Goal: Information Seeking & Learning: Check status

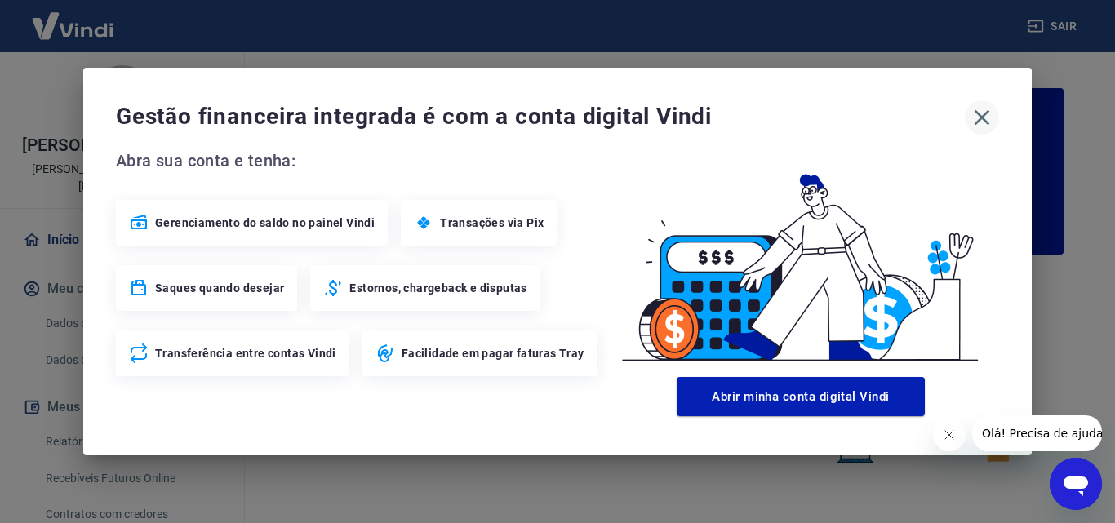
click at [979, 117] on icon "button" at bounding box center [982, 117] width 26 height 26
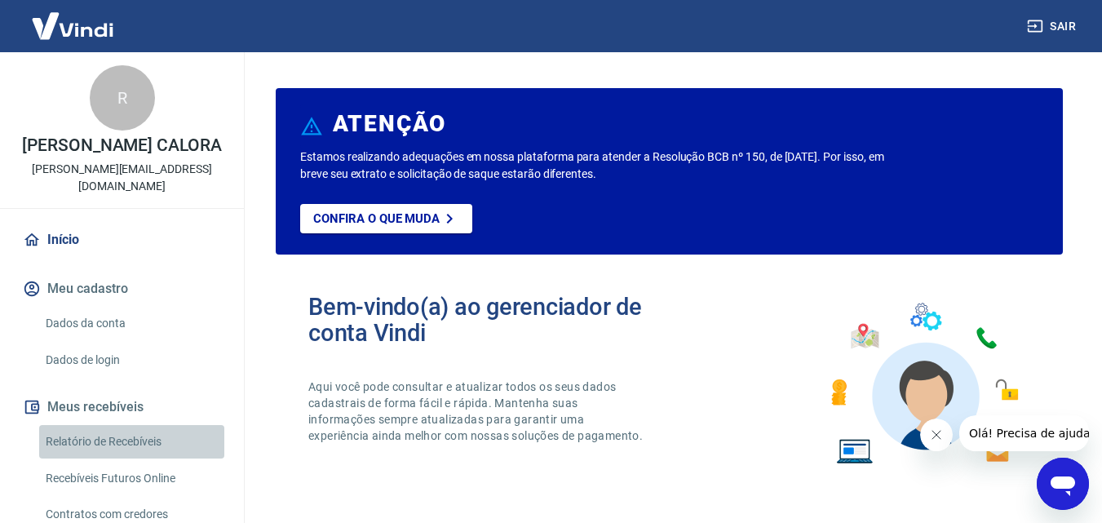
click at [132, 425] on link "Relatório de Recebíveis" at bounding box center [131, 441] width 185 height 33
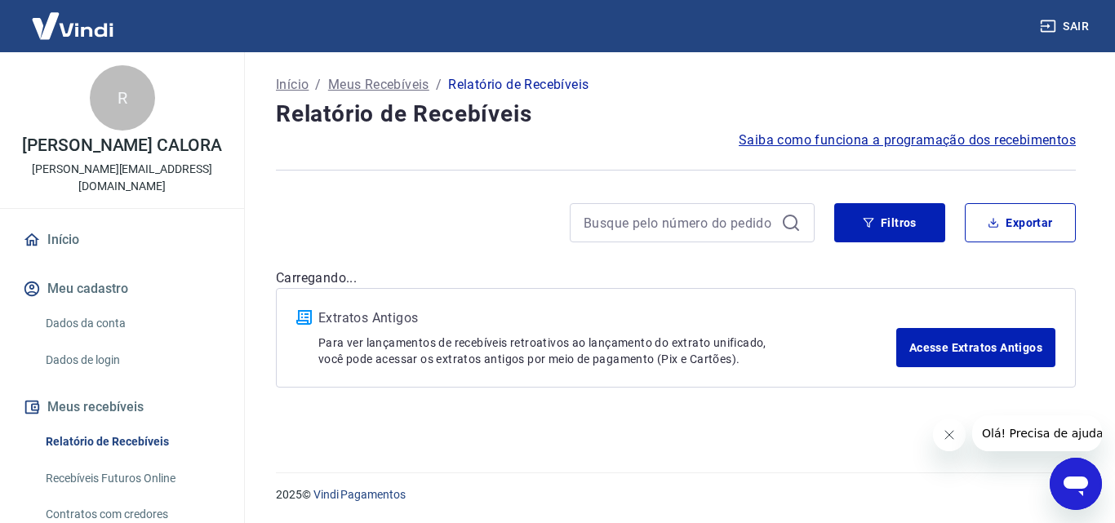
click at [125, 462] on link "Recebíveis Futuros Online" at bounding box center [131, 478] width 185 height 33
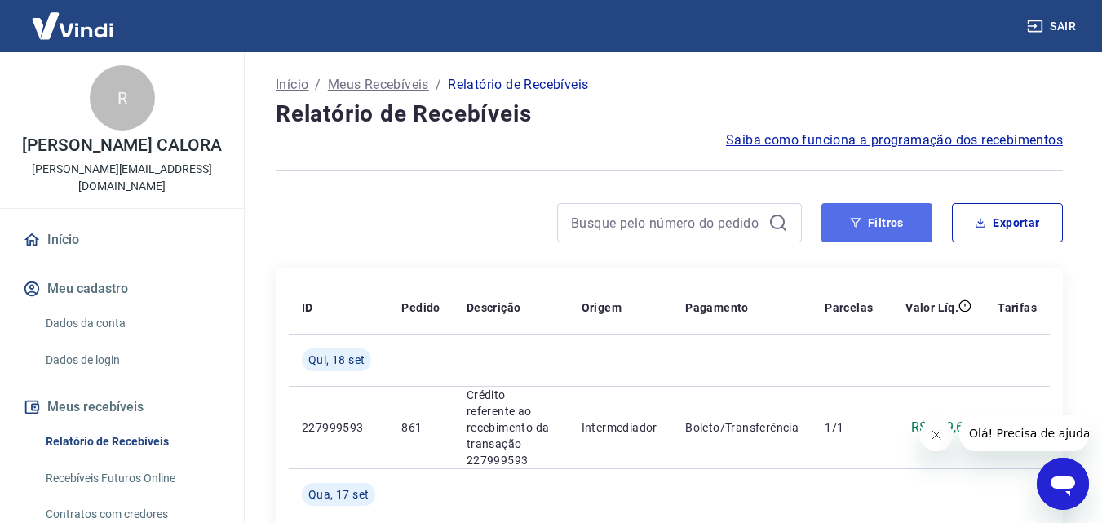
click at [859, 224] on icon "button" at bounding box center [855, 222] width 11 height 11
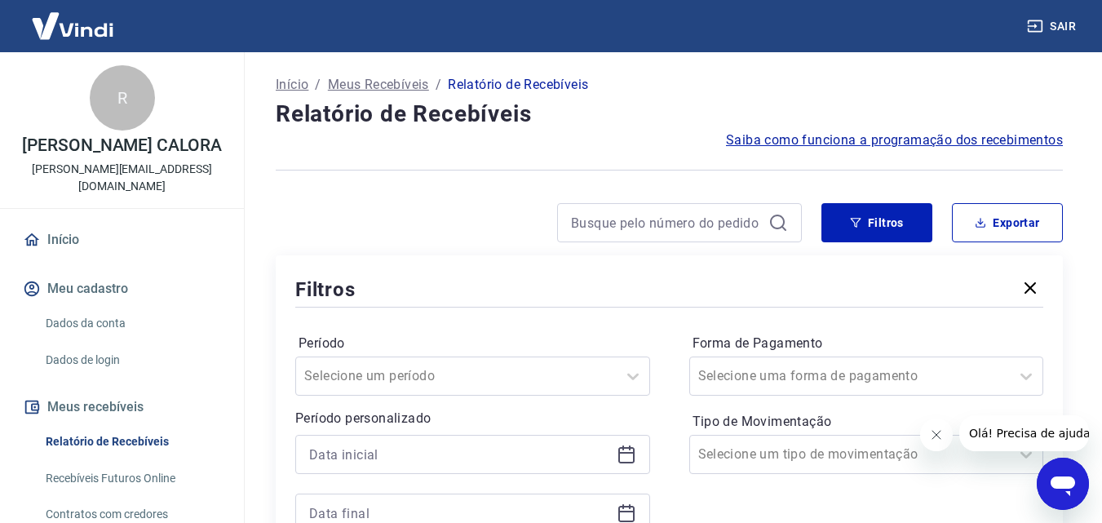
click at [625, 452] on icon at bounding box center [627, 453] width 16 height 2
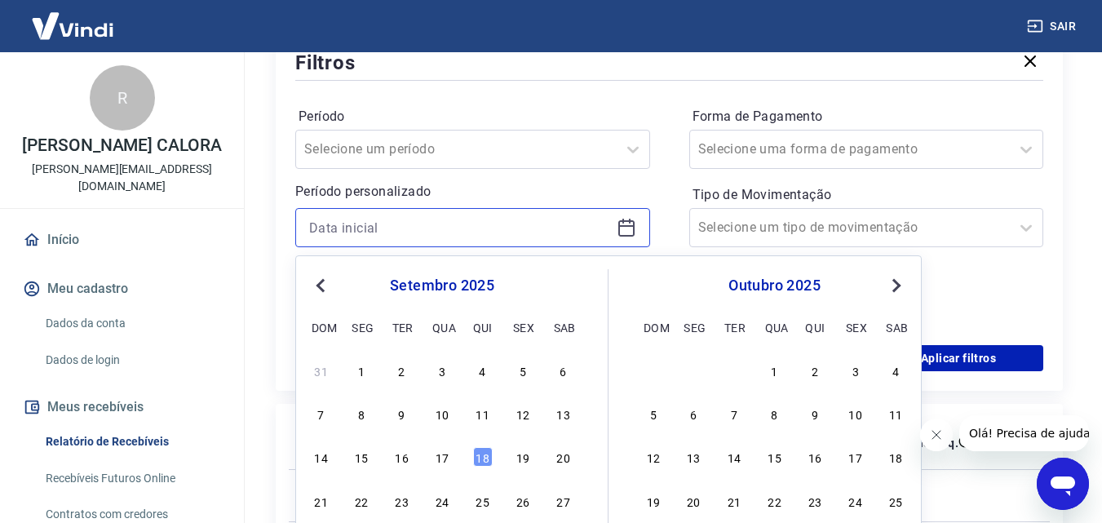
scroll to position [245, 0]
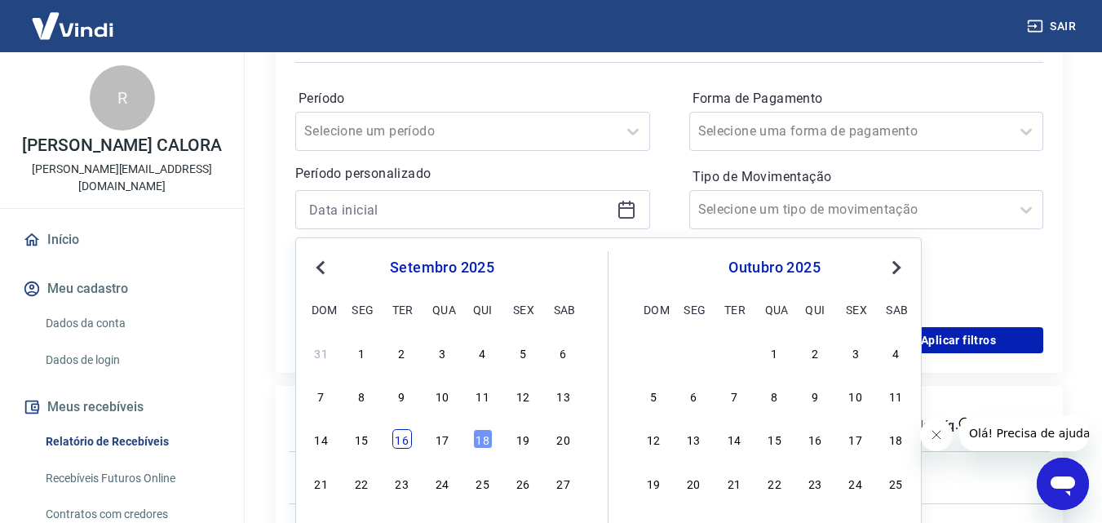
click at [409, 440] on div "16" at bounding box center [402, 439] width 20 height 20
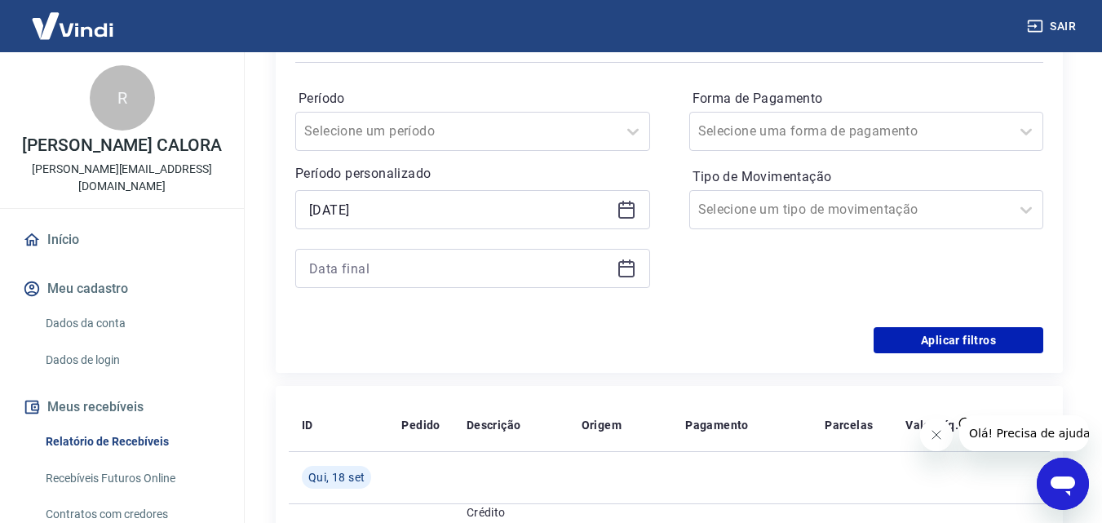
type input "[DATE]"
click at [624, 268] on icon at bounding box center [627, 267] width 16 height 2
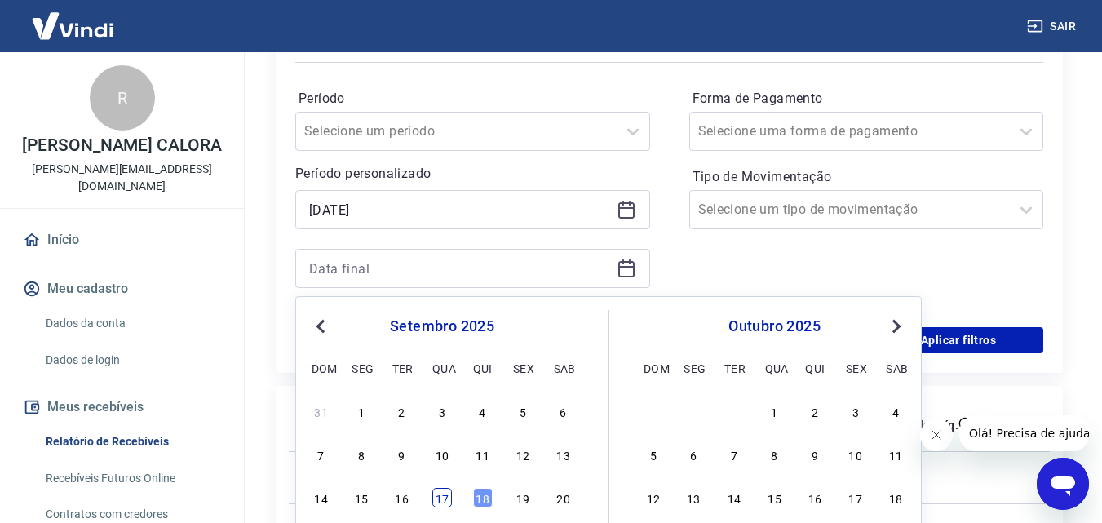
click at [443, 494] on div "17" at bounding box center [442, 498] width 20 height 20
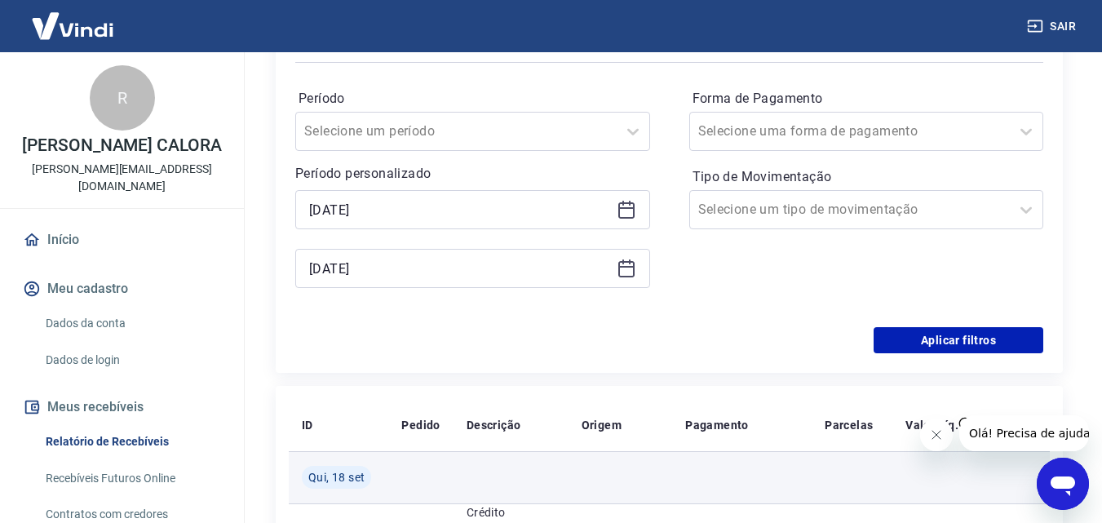
type input "[DATE]"
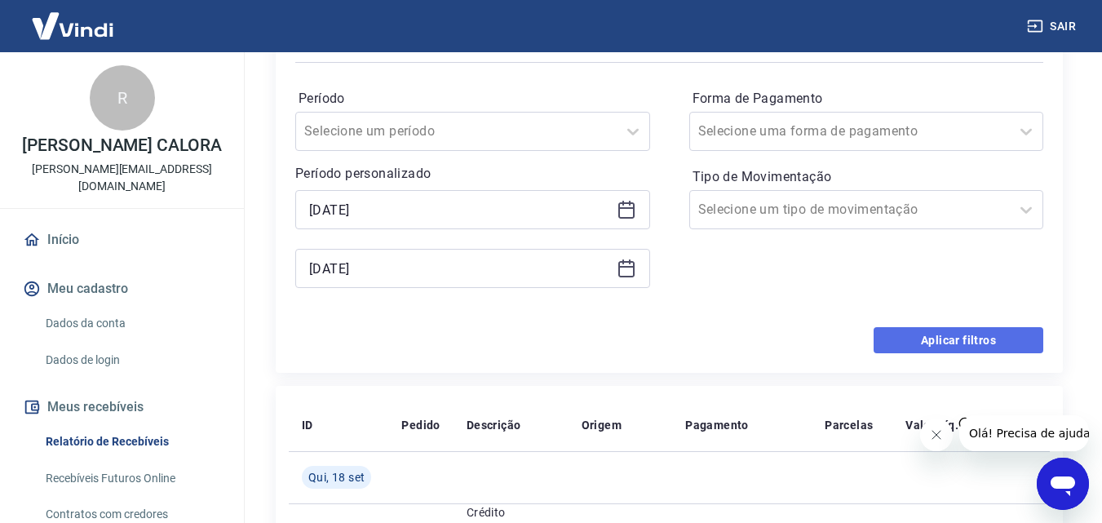
click at [964, 335] on button "Aplicar filtros" at bounding box center [959, 340] width 170 height 26
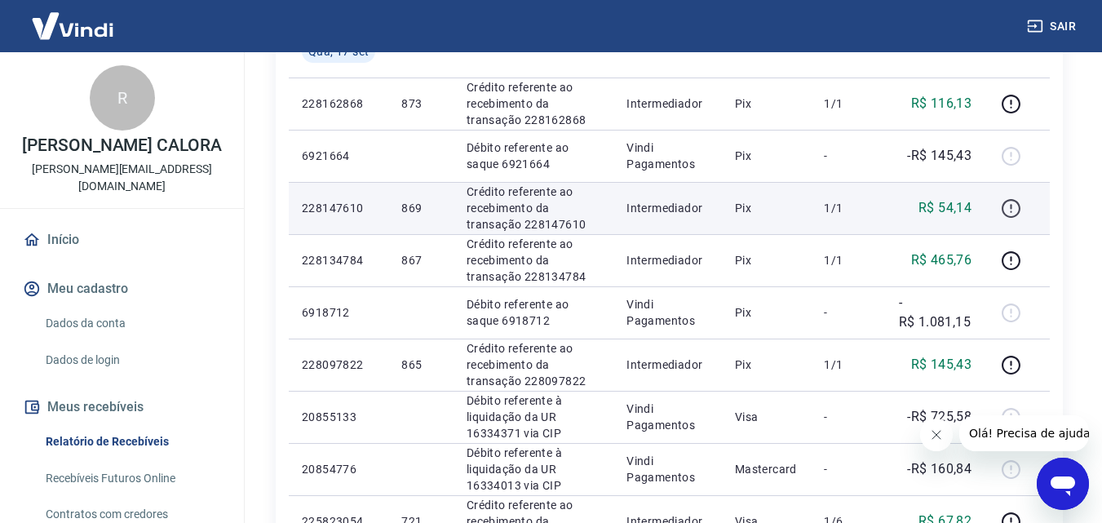
scroll to position [408, 0]
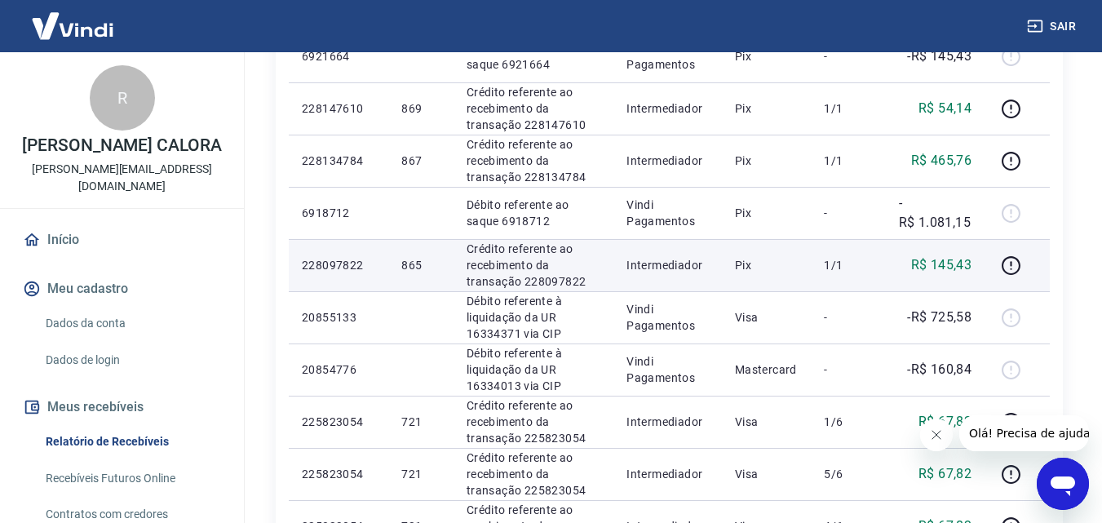
click at [951, 266] on p "R$ 145,43" at bounding box center [941, 265] width 61 height 20
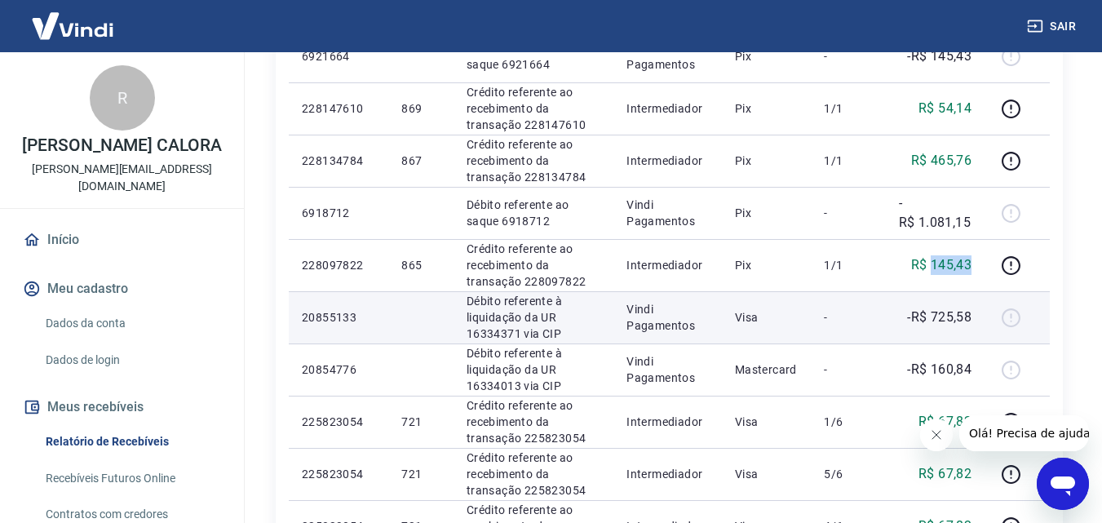
copy p "145,43"
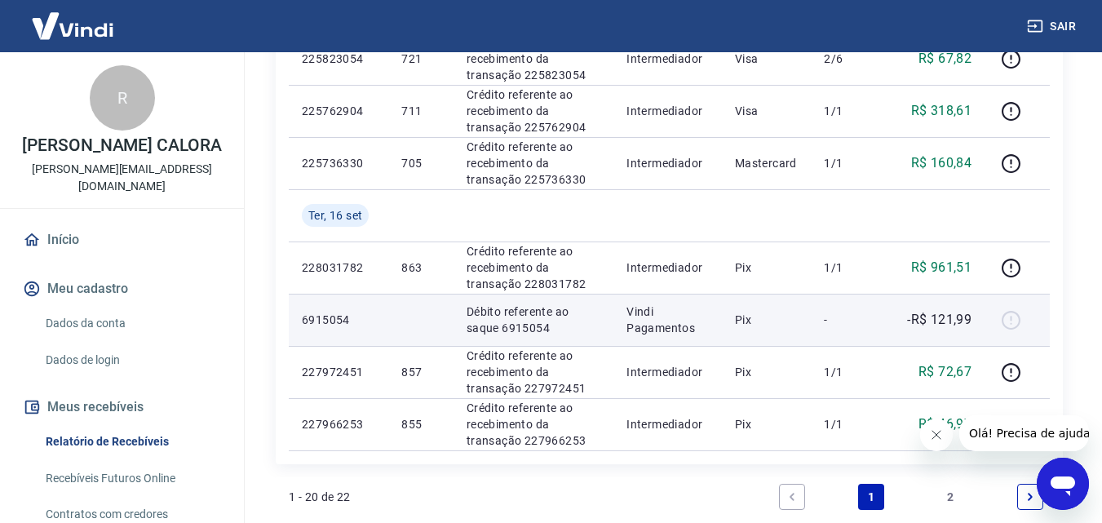
scroll to position [1061, 0]
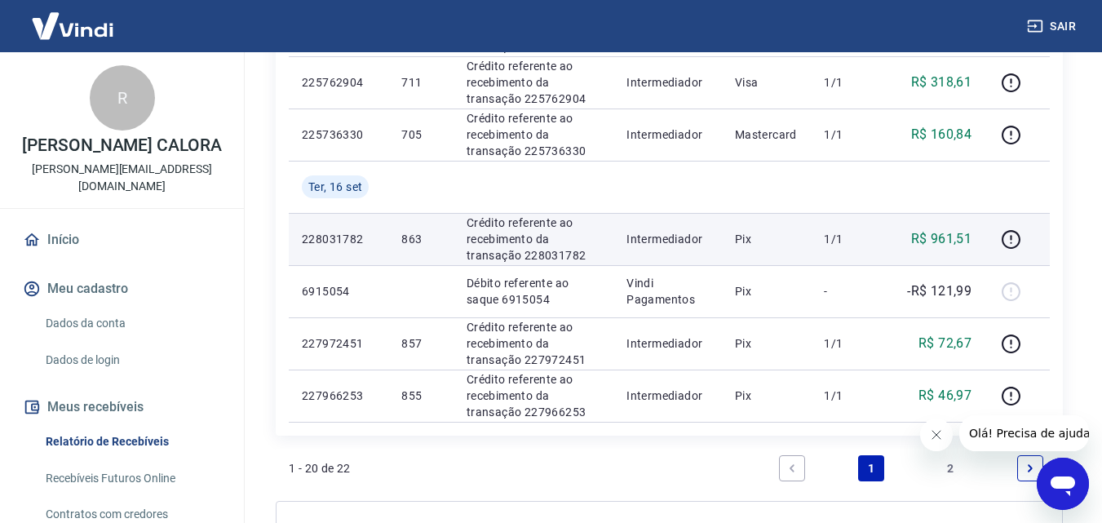
click at [956, 237] on p "R$ 961,51" at bounding box center [941, 239] width 61 height 20
copy p "961,51"
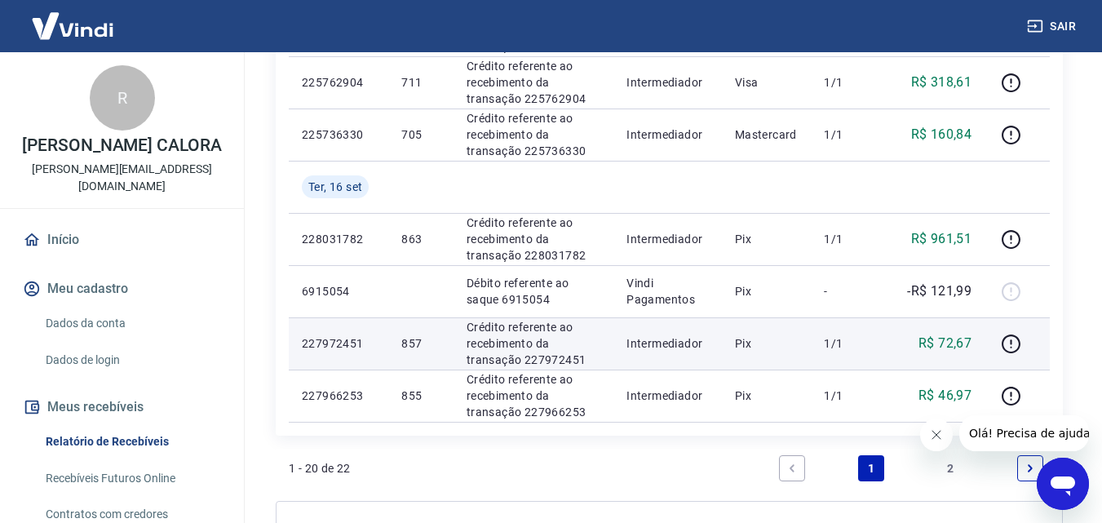
click at [952, 346] on p "R$ 72,67" at bounding box center [945, 344] width 53 height 20
copy p "72,67"
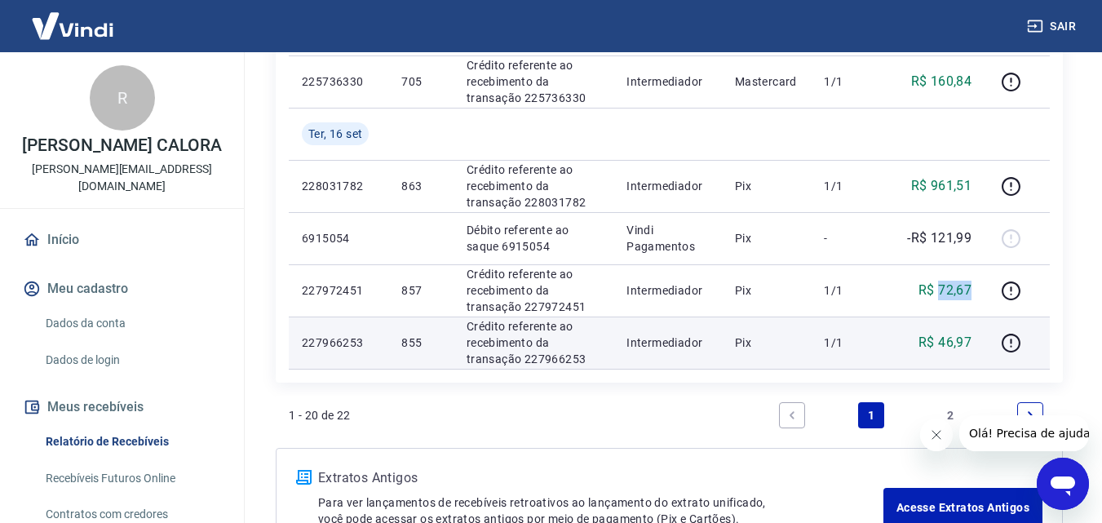
scroll to position [1142, 0]
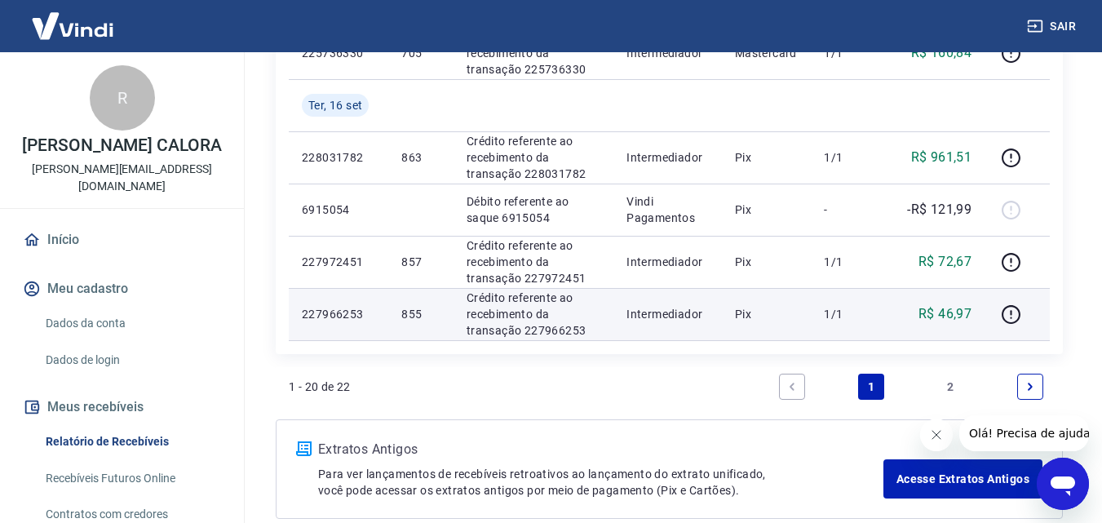
click at [951, 315] on p "R$ 46,97" at bounding box center [945, 314] width 53 height 20
copy p "46,97"
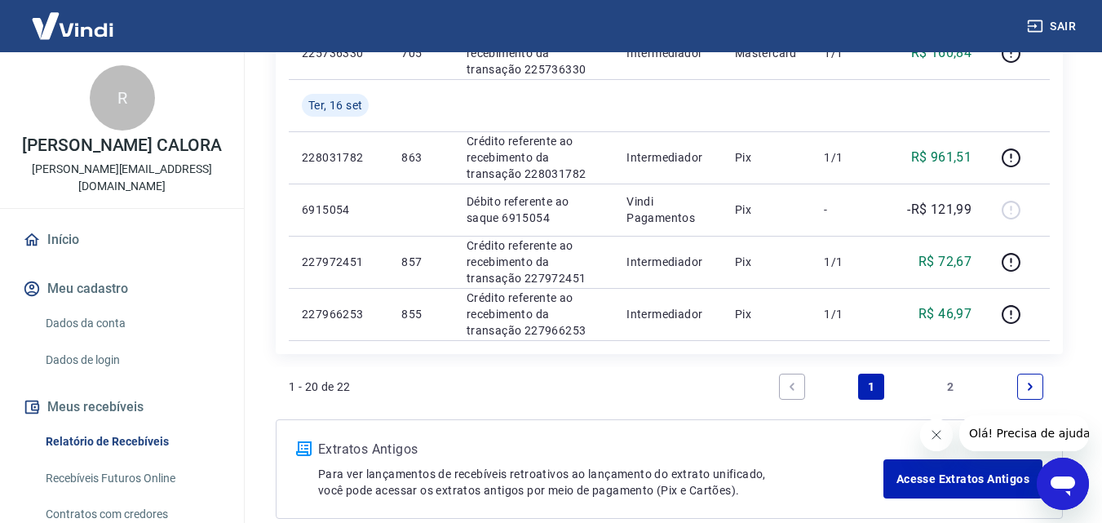
click at [947, 384] on link "2" at bounding box center [951, 387] width 26 height 26
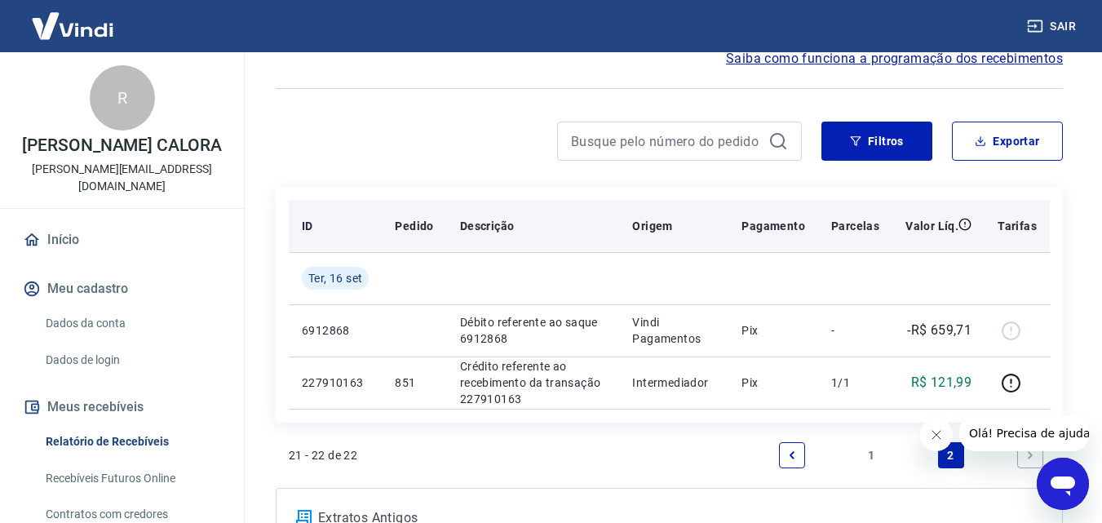
scroll to position [236, 0]
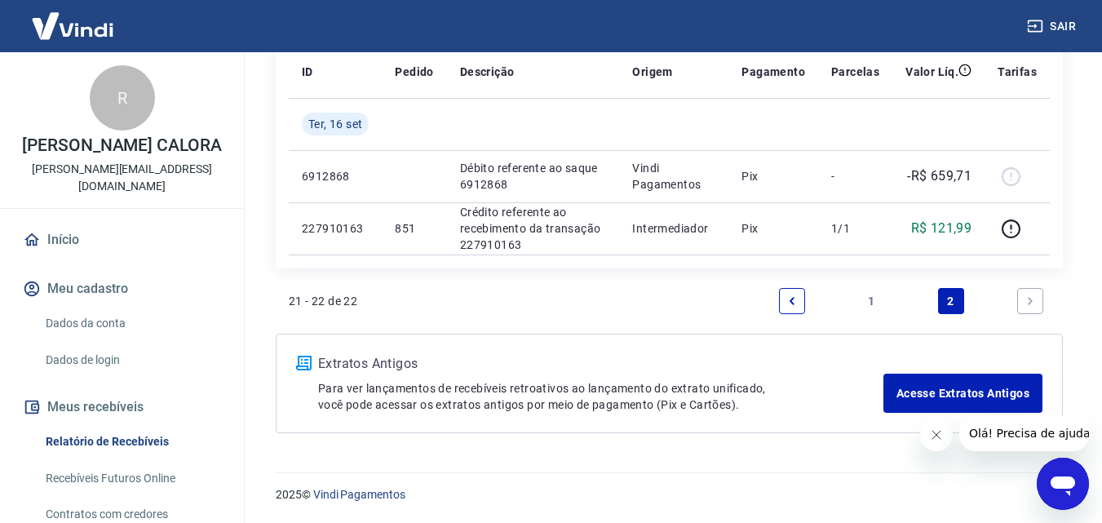
click at [873, 304] on link "1" at bounding box center [871, 301] width 26 height 26
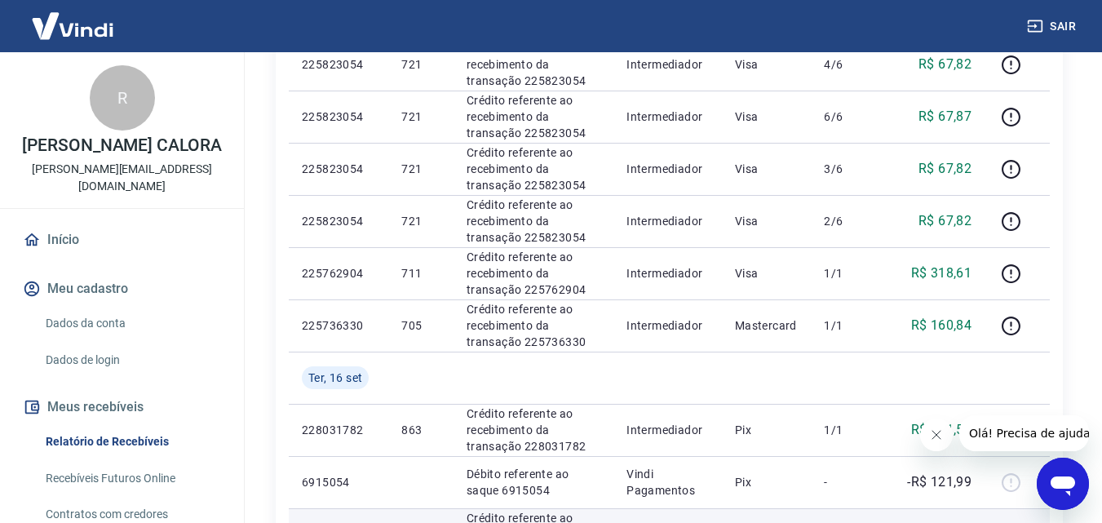
scroll to position [820, 0]
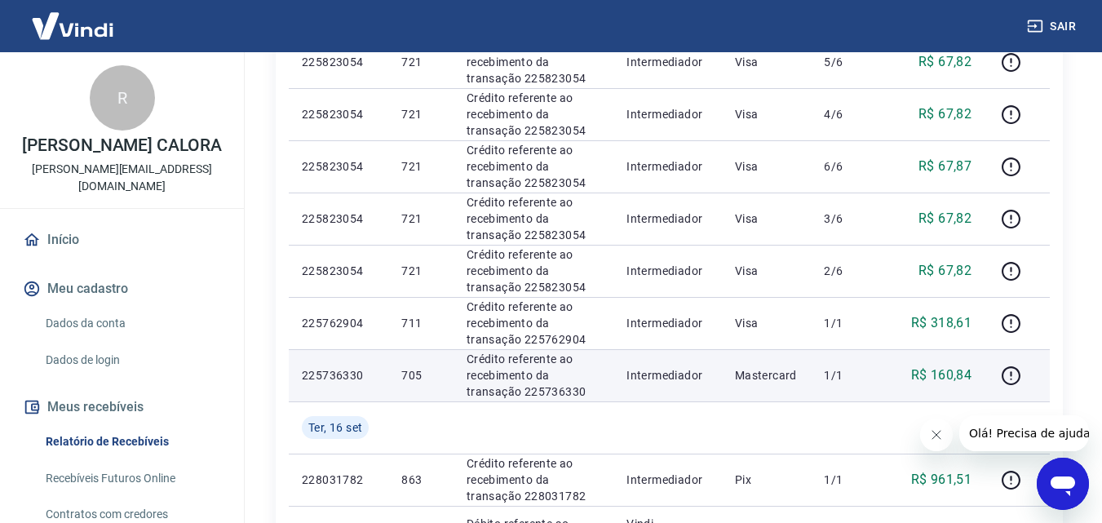
click at [951, 378] on p "R$ 160,84" at bounding box center [941, 376] width 61 height 20
copy p "160,84"
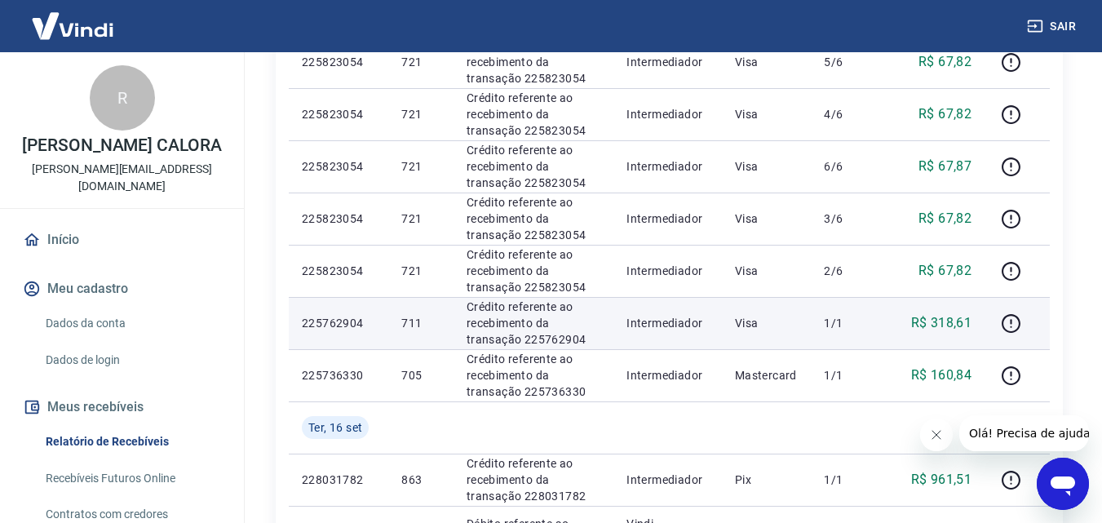
click at [956, 321] on p "R$ 318,61" at bounding box center [941, 323] width 61 height 20
copy p "318,61"
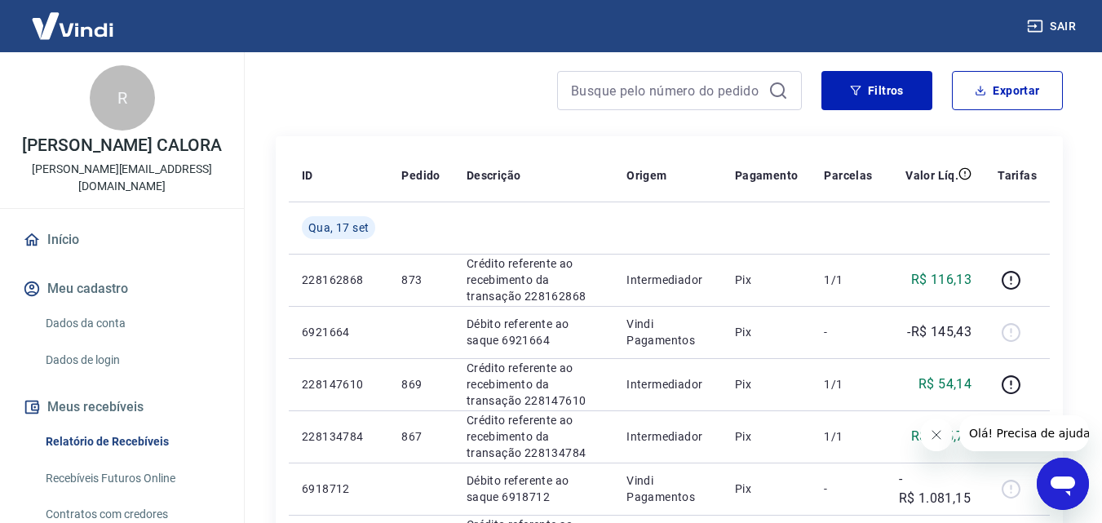
scroll to position [86, 0]
